Goal: Information Seeking & Learning: Check status

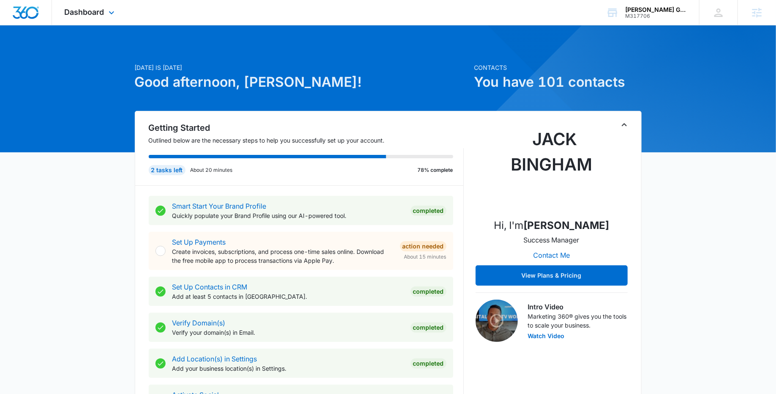
click at [115, 18] on div "Dashboard Apps Reputation Forms CRM Email Social Payments POS Content Ads Intel…" at bounding box center [90, 12] width 77 height 25
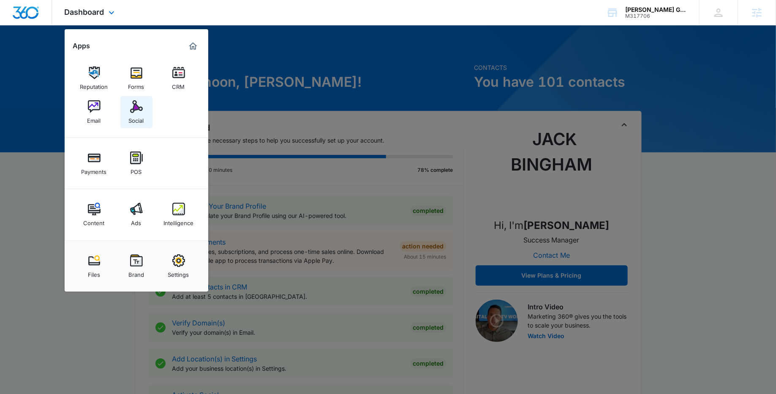
click at [137, 111] on img at bounding box center [136, 106] width 13 height 13
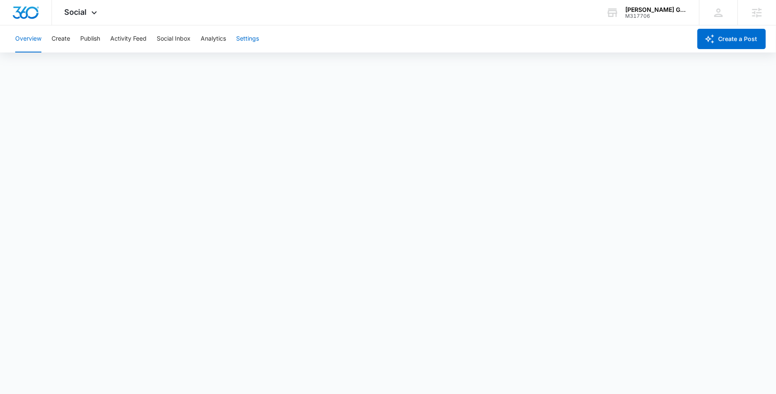
click at [253, 41] on button "Settings" at bounding box center [247, 38] width 23 height 27
click at [29, 38] on button "Overview" at bounding box center [28, 38] width 26 height 27
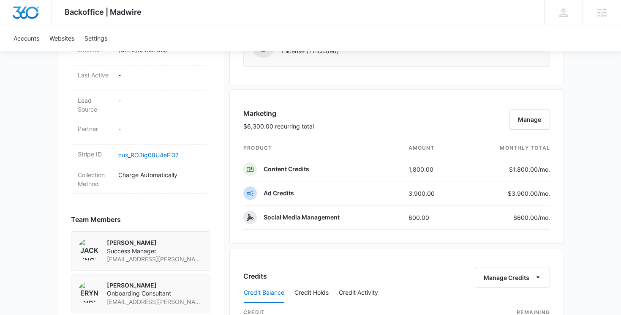
scroll to position [451, 0]
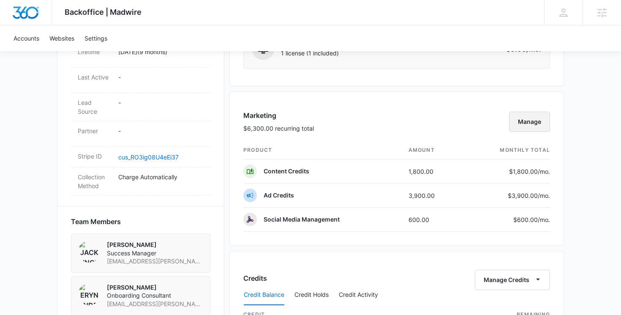
click at [536, 118] on button "Manage" at bounding box center [529, 122] width 41 height 20
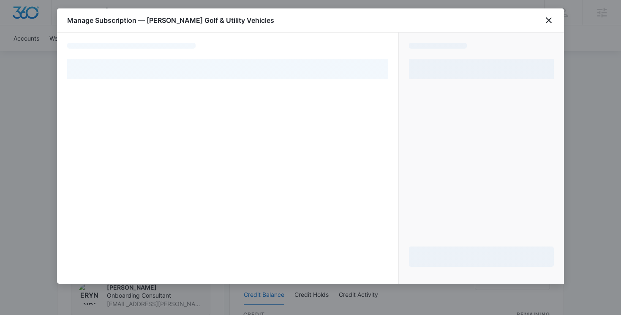
select select "pm_1Qud6SA4n8RTgNjUaXaKqQUc"
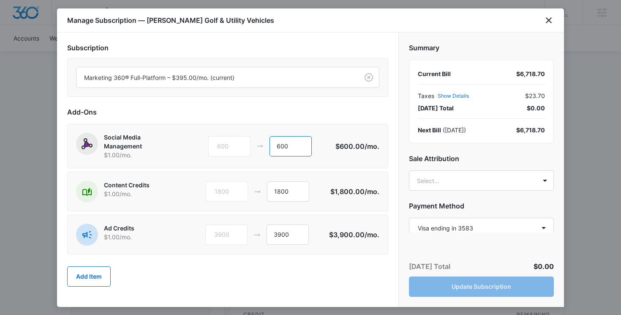
click at [279, 146] on input "600" at bounding box center [291, 146] width 42 height 20
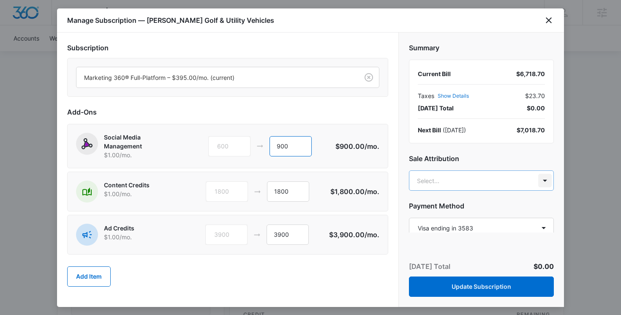
type input "900"
click at [544, 179] on body "Backoffice | Madwire Apps Settings Jack Bingham jack.bingham@madwire.com My Pro…" at bounding box center [310, 164] width 621 height 1230
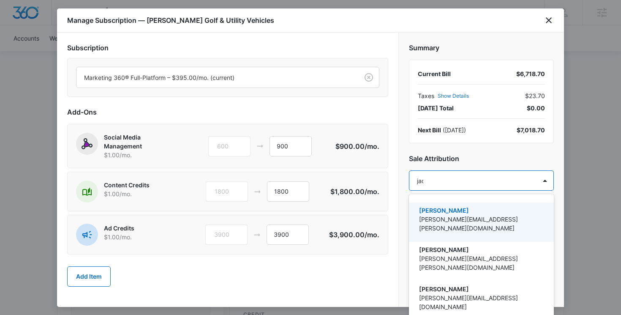
type input "jack"
click at [467, 211] on p "[PERSON_NAME]" at bounding box center [480, 210] width 123 height 9
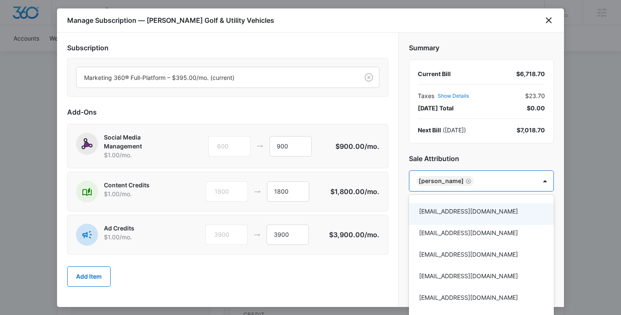
click at [400, 226] on div at bounding box center [310, 157] width 621 height 315
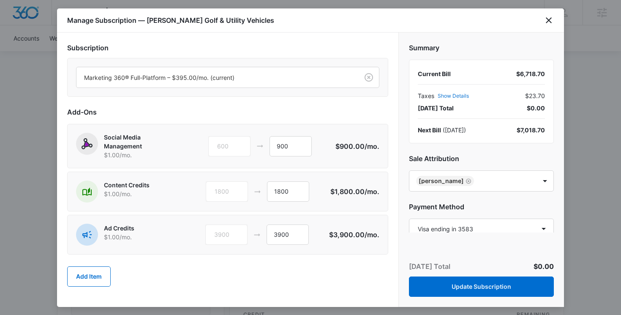
scroll to position [37, 0]
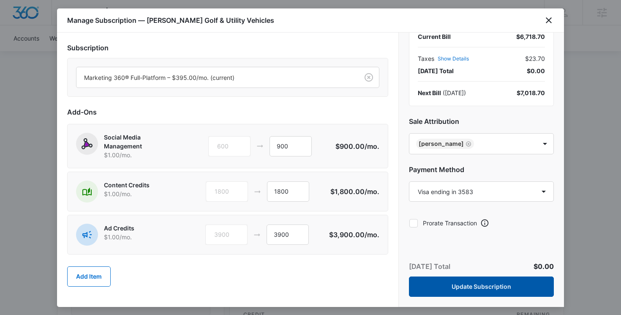
click at [468, 281] on button "Update Subscription" at bounding box center [481, 286] width 145 height 20
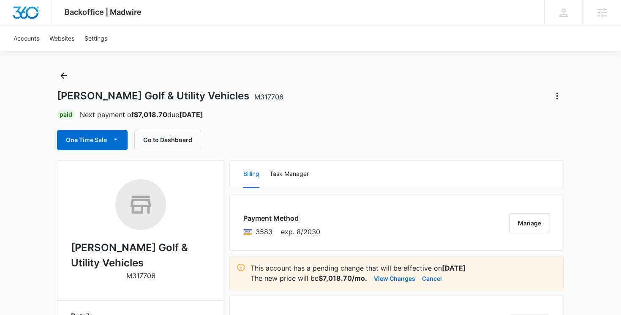
scroll to position [0, 0]
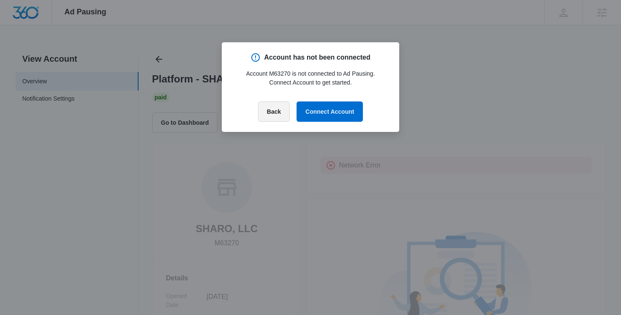
click at [271, 111] on button "Back" at bounding box center [274, 111] width 32 height 20
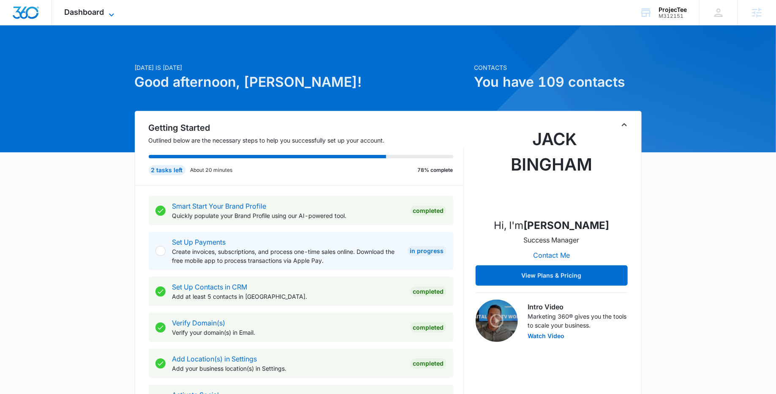
click at [109, 14] on icon at bounding box center [112, 15] width 10 height 10
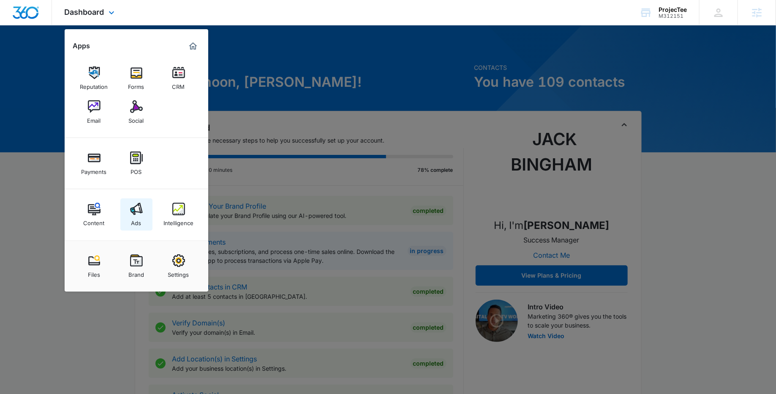
click at [139, 203] on img at bounding box center [136, 208] width 13 height 13
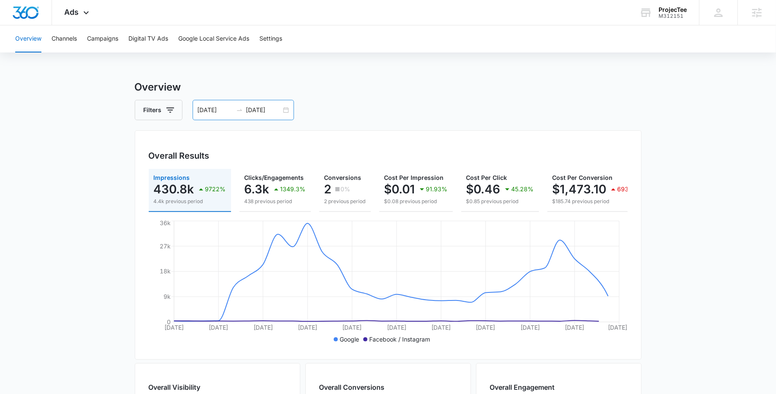
click at [285, 109] on div "08/11/2025 09/10/2025" at bounding box center [243, 110] width 101 height 20
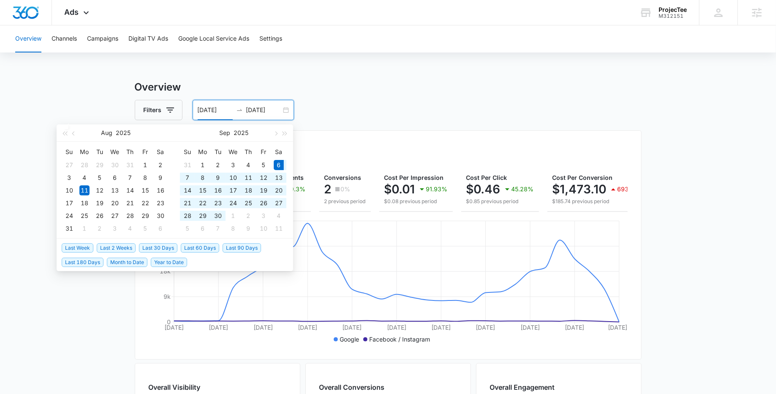
click at [154, 247] on span "Last 30 Days" at bounding box center [158, 247] width 38 height 9
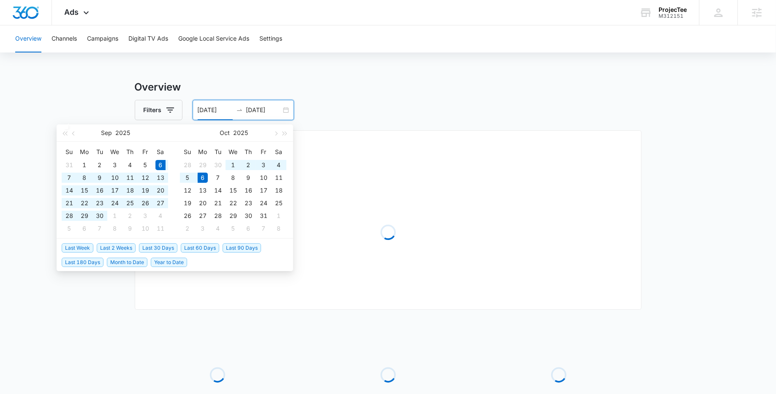
type input "09/06/2025"
type input "10/06/2025"
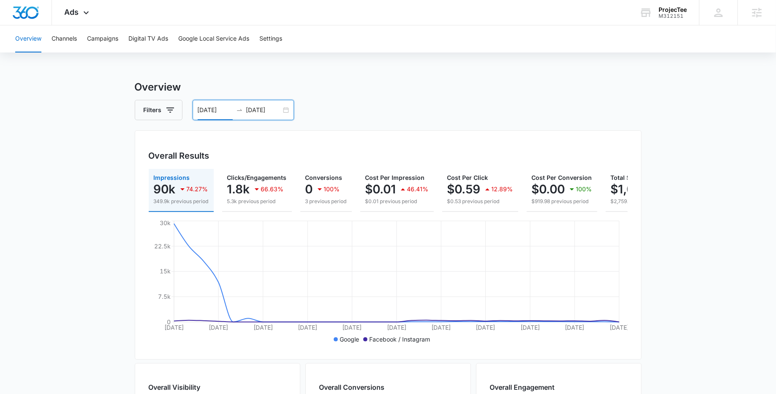
click at [69, 198] on main "Overview Filters 09/06/2025 10/06/2025 Overall Results Impressions 90k 74.27% 3…" at bounding box center [388, 382] width 776 height 607
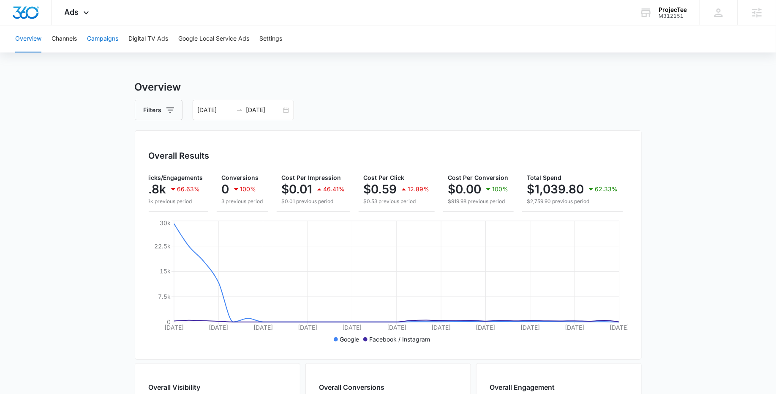
click at [106, 38] on button "Campaigns" at bounding box center [102, 38] width 31 height 27
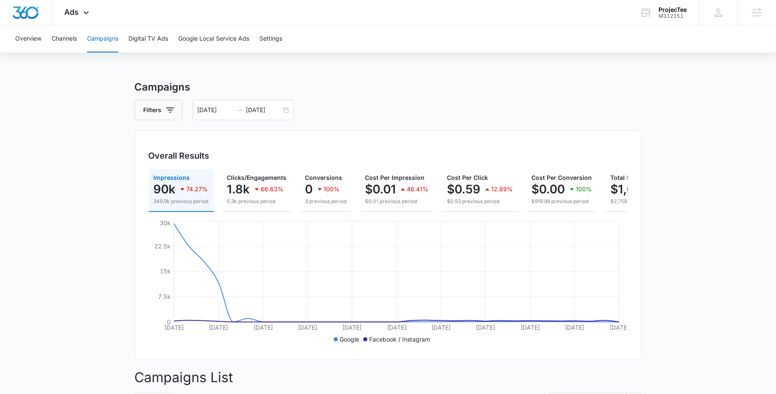
click at [68, 175] on main "Campaigns Filters 09/06/2025 10/06/2025 Overall Results Impressions 90k 74.27% …" at bounding box center [388, 393] width 776 height 629
click at [199, 6] on div "Ads Apps Reputation Forms CRM Email Social Payments POS Content Ads Intelligenc…" at bounding box center [388, 12] width 776 height 25
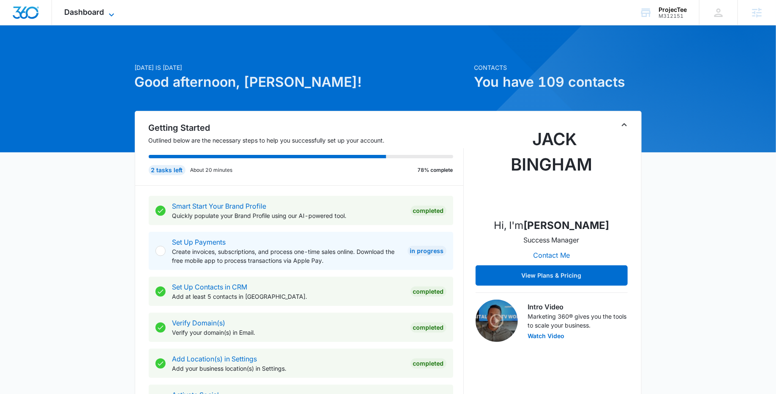
click at [112, 12] on icon at bounding box center [112, 15] width 10 height 10
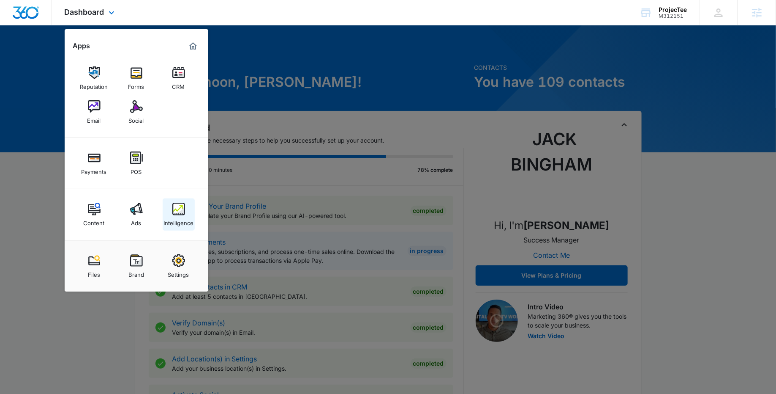
click at [182, 208] on img at bounding box center [178, 208] width 13 height 13
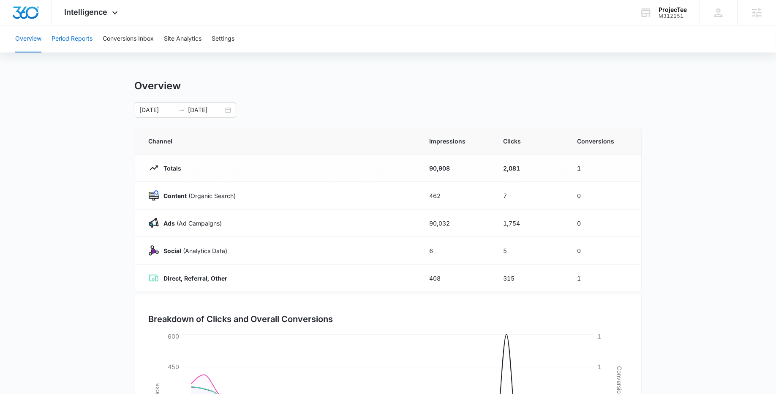
click at [75, 38] on button "Period Reports" at bounding box center [72, 38] width 41 height 27
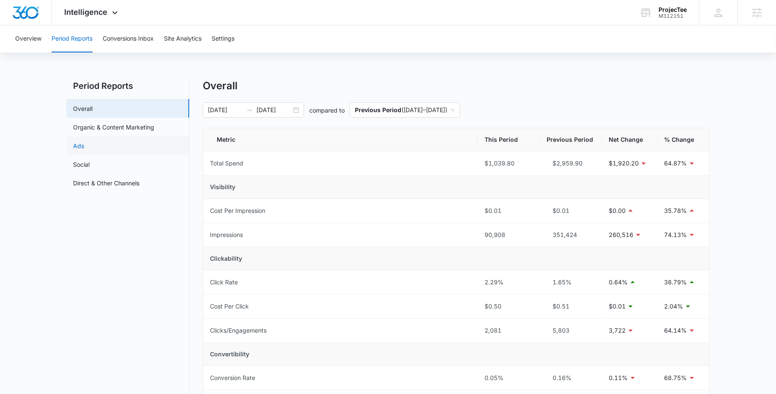
click at [84, 149] on link "Ads" at bounding box center [78, 145] width 11 height 9
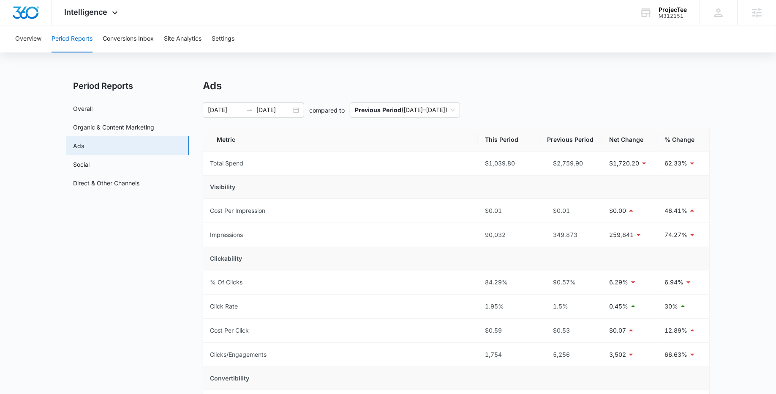
click at [520, 103] on div "09/06/2025 10/06/2025 compared to Previous Period ( 08/06/2025 – 09/05/2025 )" at bounding box center [456, 109] width 507 height 15
click at [118, 11] on icon at bounding box center [115, 15] width 10 height 10
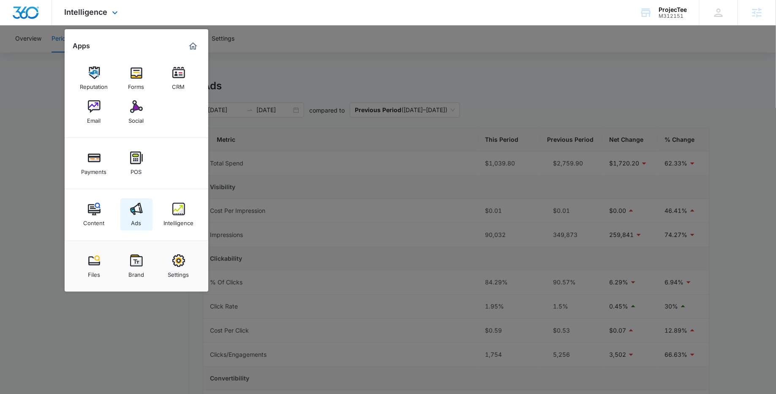
click at [130, 211] on img at bounding box center [136, 208] width 13 height 13
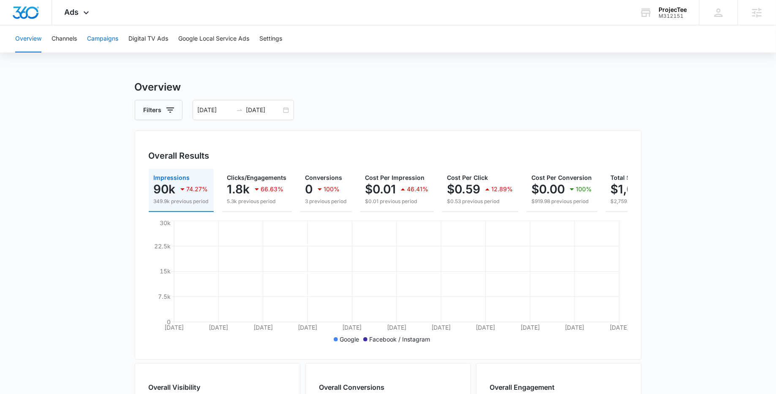
click at [109, 43] on button "Campaigns" at bounding box center [102, 38] width 31 height 27
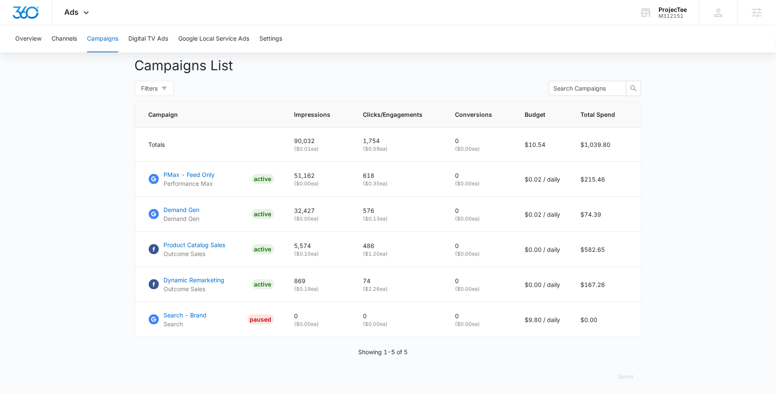
scroll to position [313, 0]
click at [197, 243] on p "Product Catalog Sales" at bounding box center [195, 243] width 62 height 9
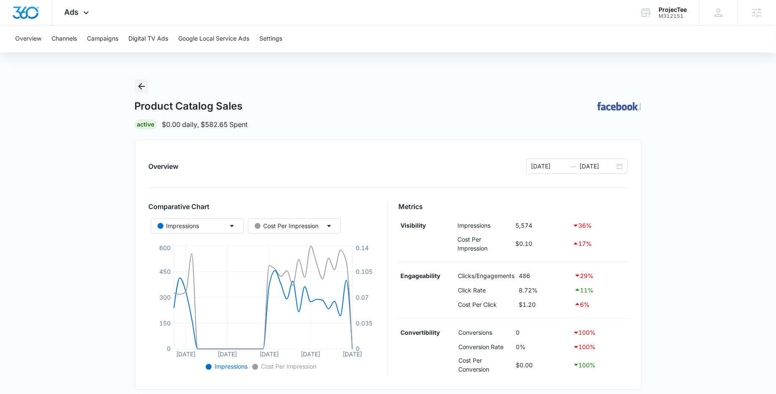
click at [143, 86] on icon "Back" at bounding box center [141, 86] width 7 height 7
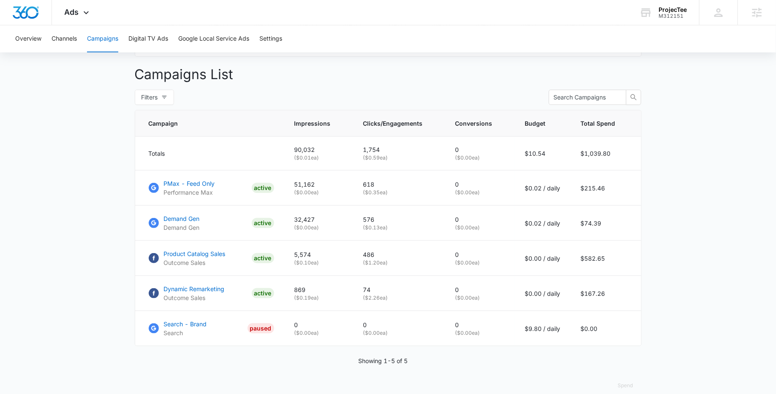
scroll to position [313, 0]
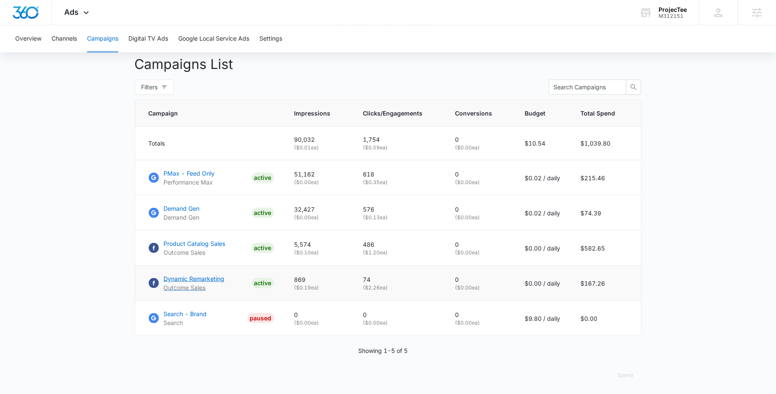
click at [201, 279] on p "Dynamic Remarketing" at bounding box center [194, 278] width 61 height 9
